Goal: Navigation & Orientation: Find specific page/section

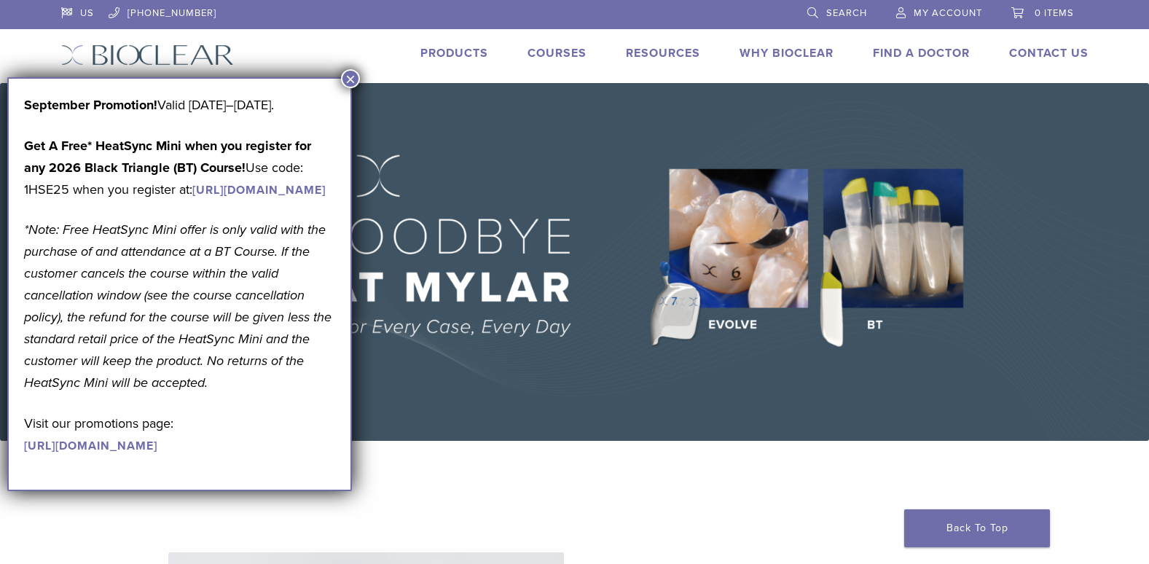
click at [570, 162] on img at bounding box center [574, 262] width 1149 height 358
click at [460, 48] on link "Products" at bounding box center [454, 53] width 68 height 15
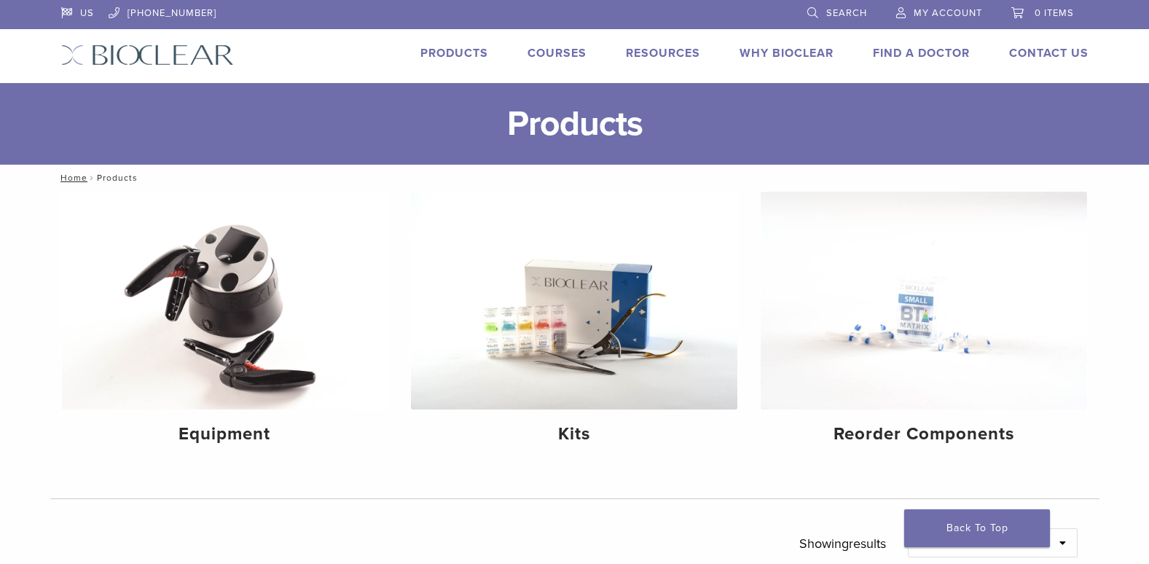
click at [462, 51] on link "Products" at bounding box center [454, 53] width 68 height 15
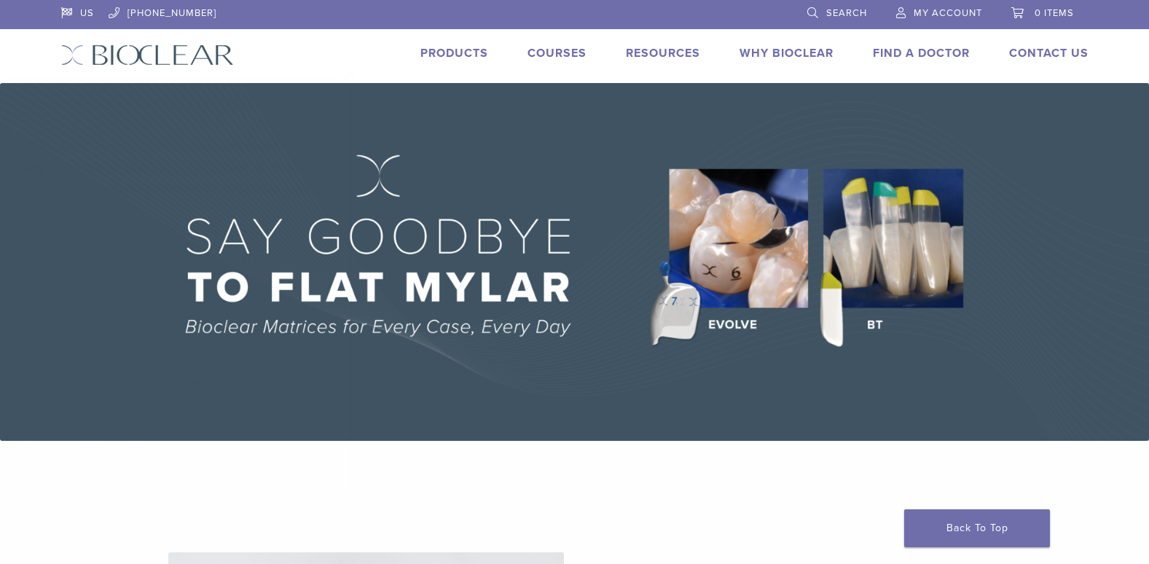
click at [468, 51] on link "Products" at bounding box center [454, 53] width 68 height 15
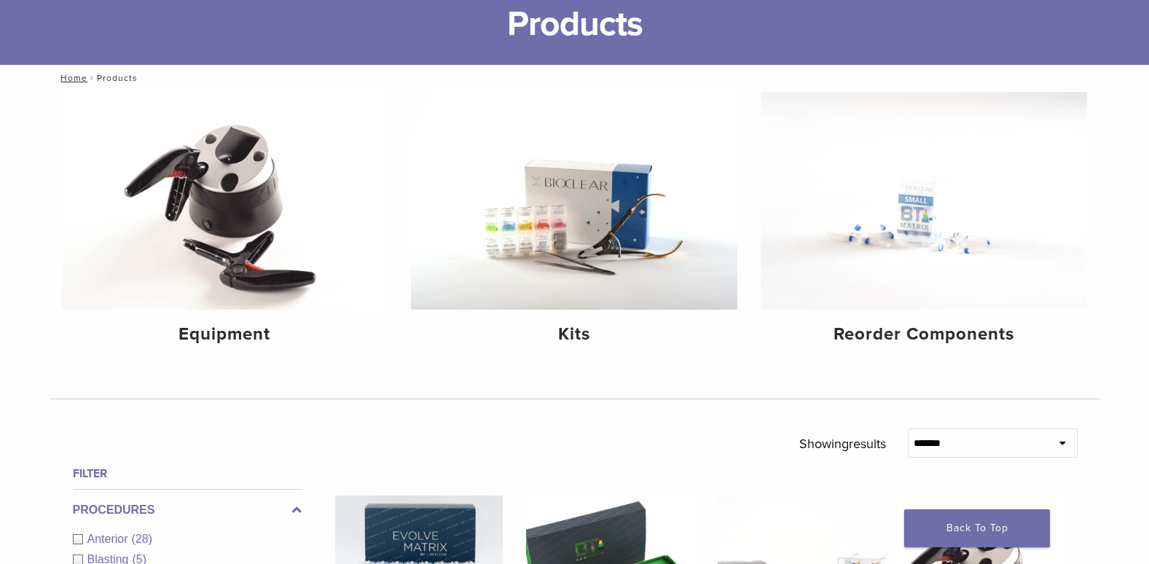
scroll to position [73, 0]
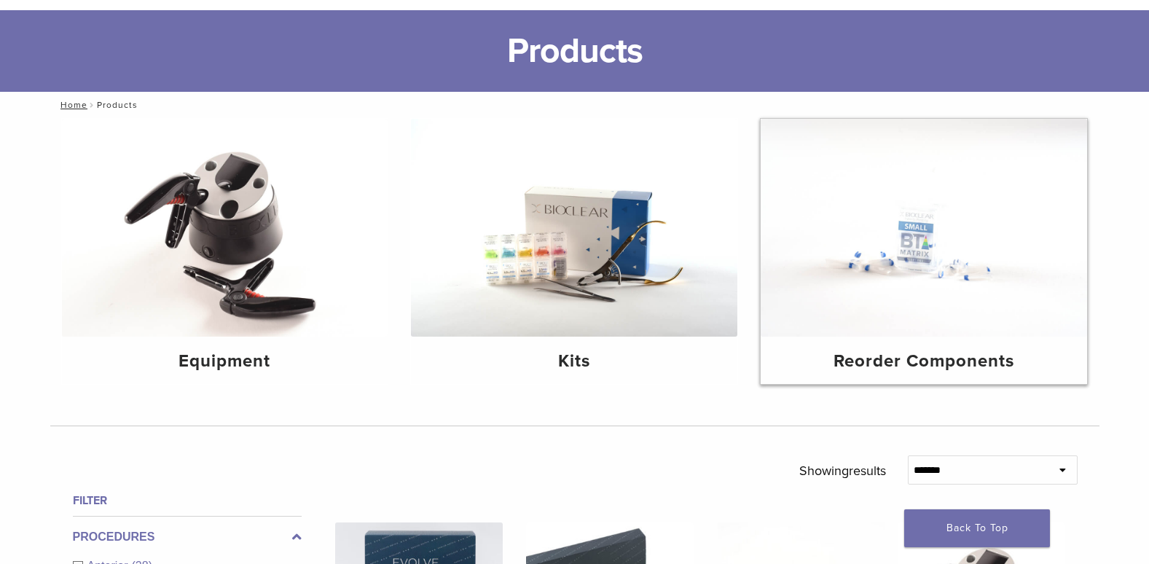
click at [957, 296] on img at bounding box center [923, 228] width 326 height 218
